Goal: Navigation & Orientation: Find specific page/section

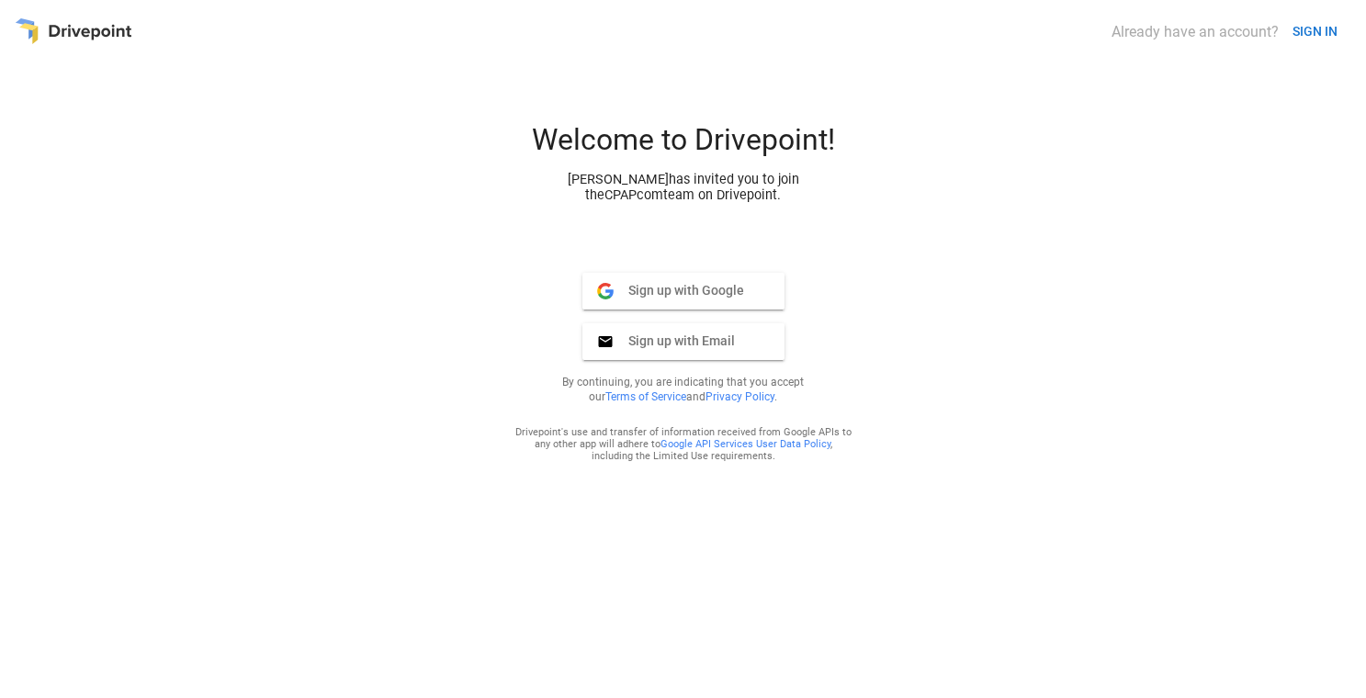
click at [666, 288] on span "Sign up with Google" at bounding box center [679, 290] width 130 height 17
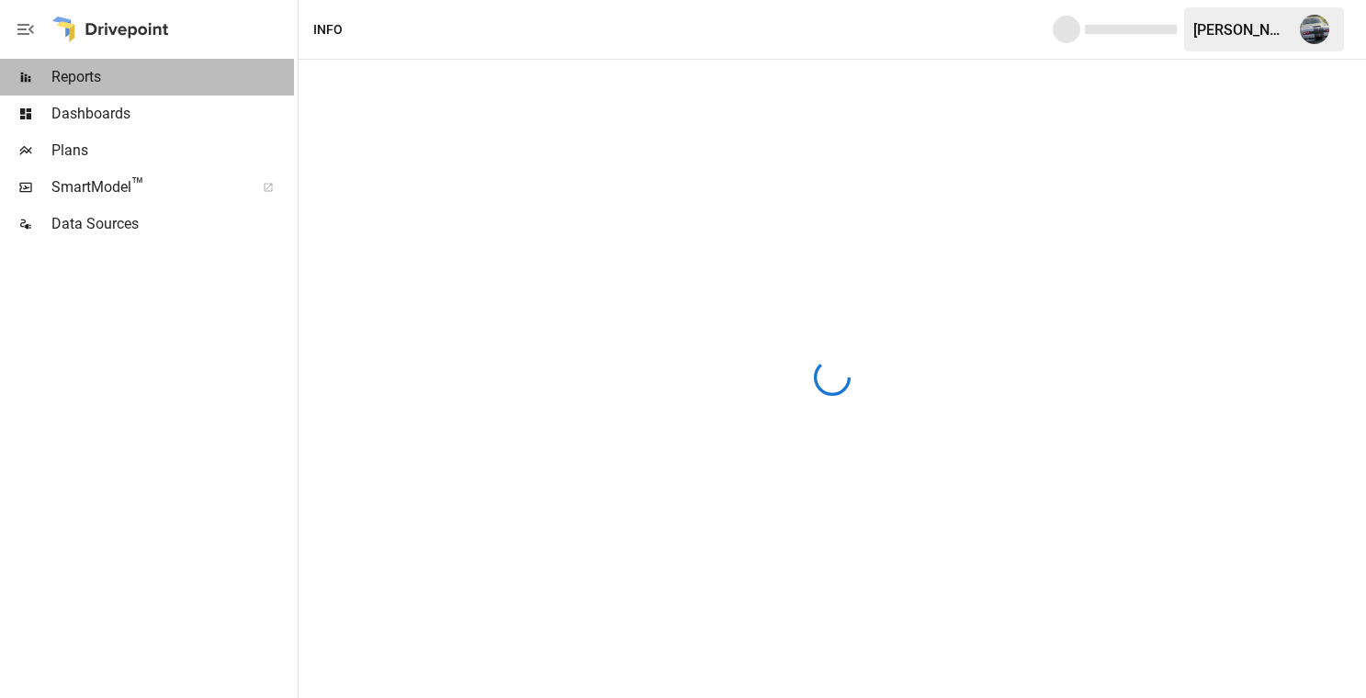
click at [61, 75] on span "Reports" at bounding box center [172, 77] width 242 height 22
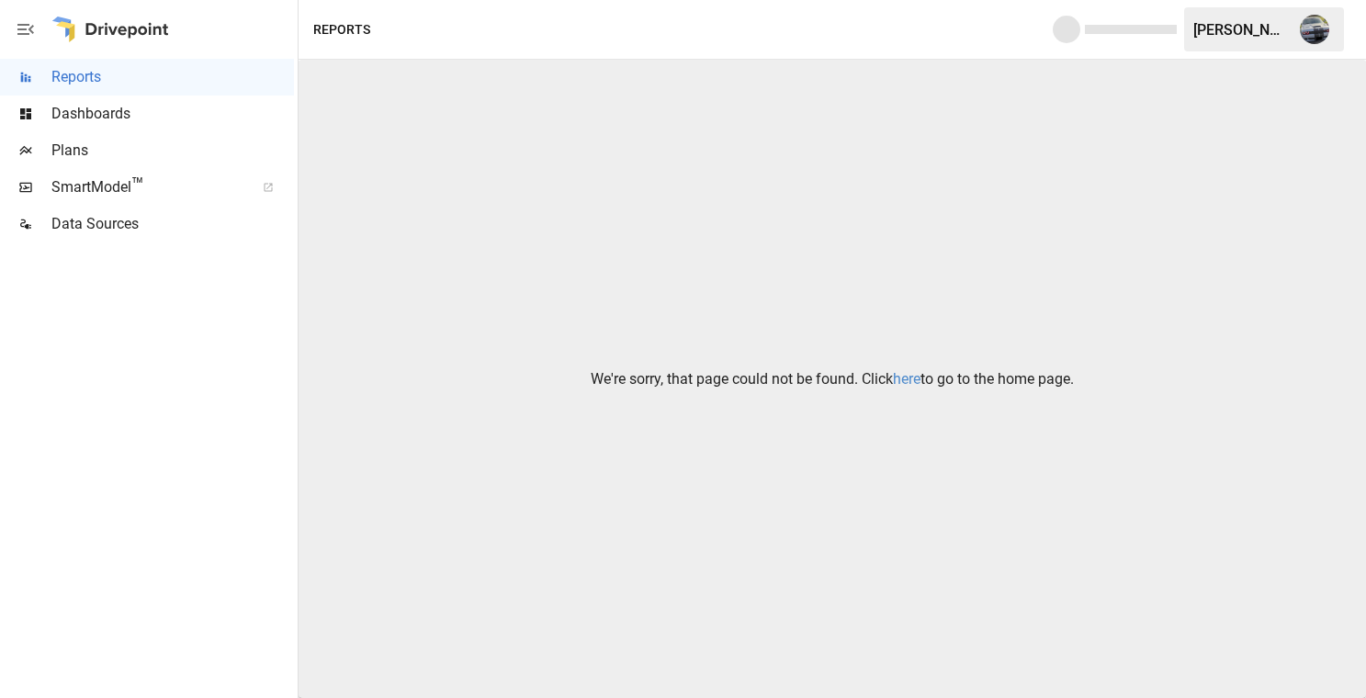
click at [898, 375] on link "here" at bounding box center [907, 378] width 28 height 17
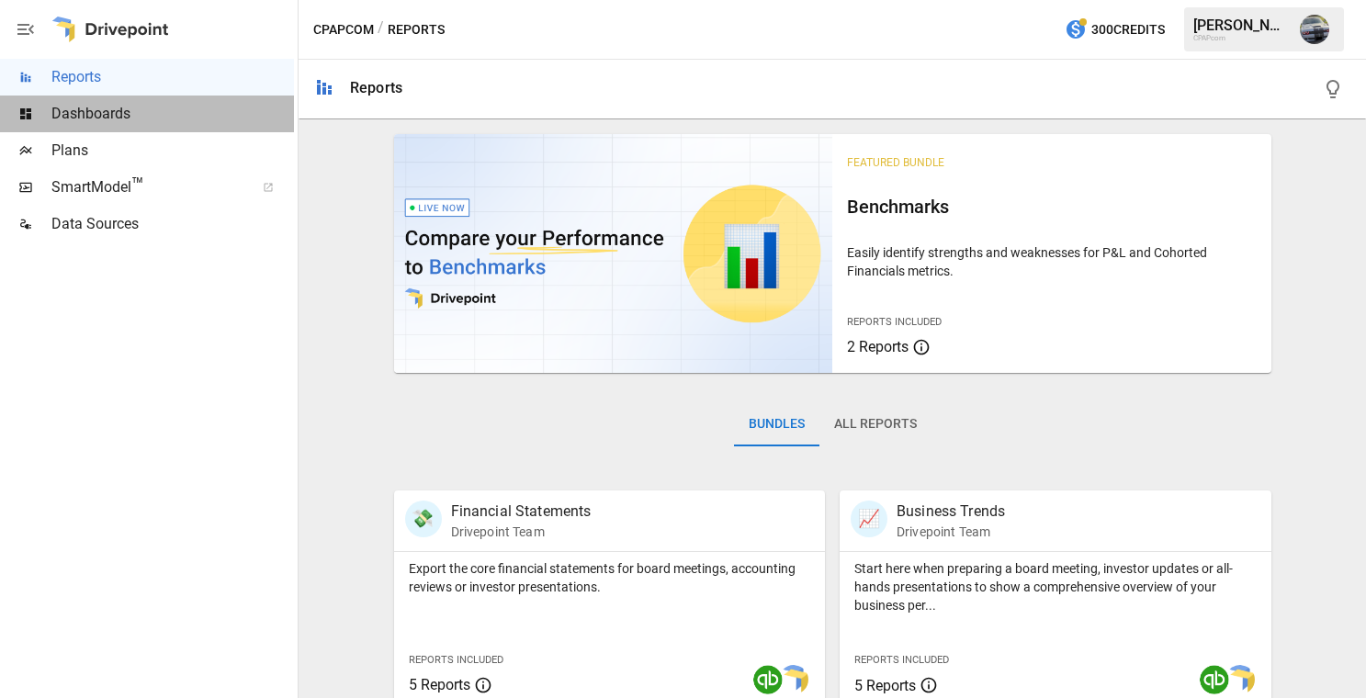
click at [73, 119] on span "Dashboards" at bounding box center [172, 114] width 242 height 22
